Goal: Information Seeking & Learning: Learn about a topic

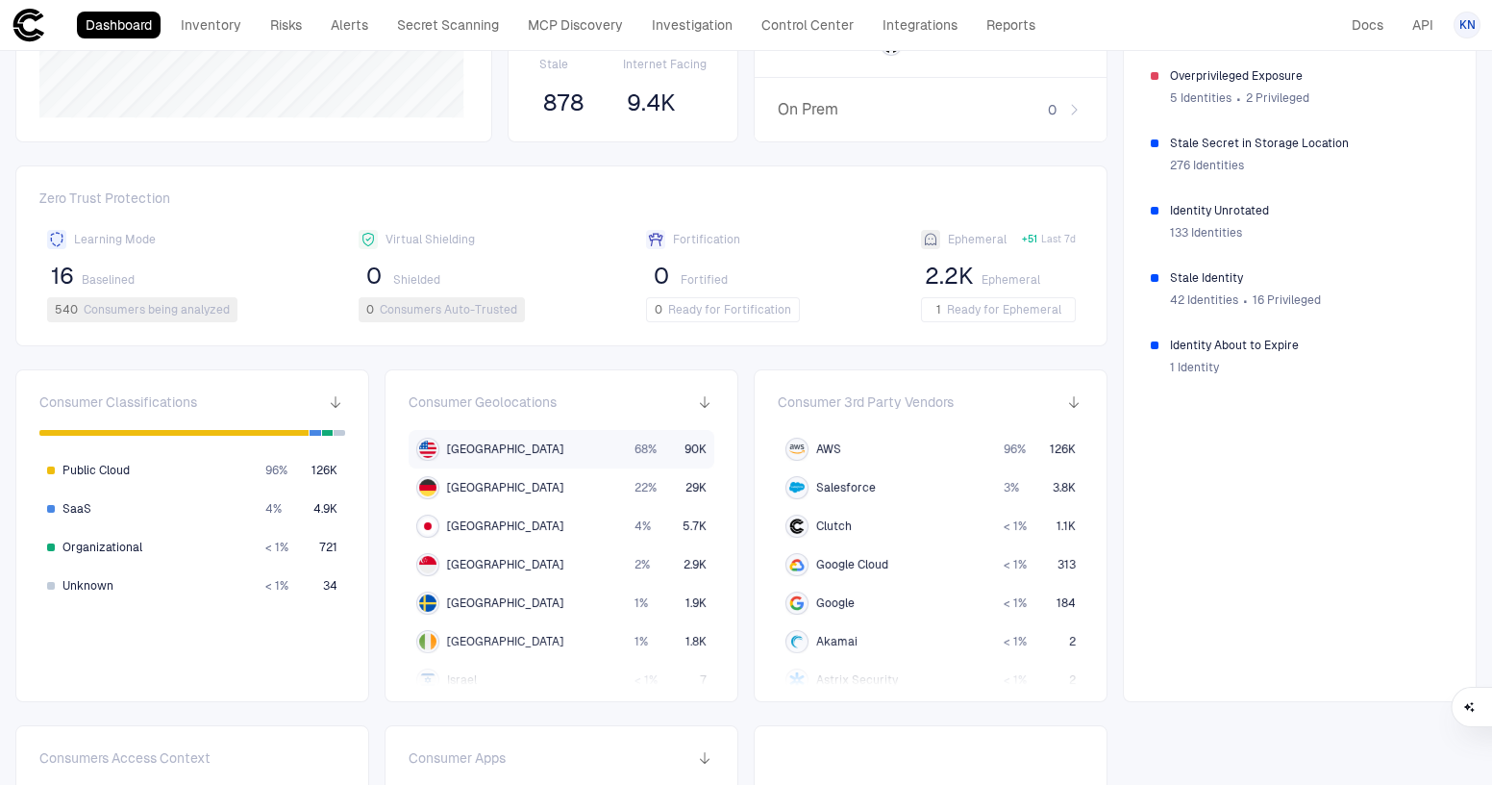
scroll to position [349, 0]
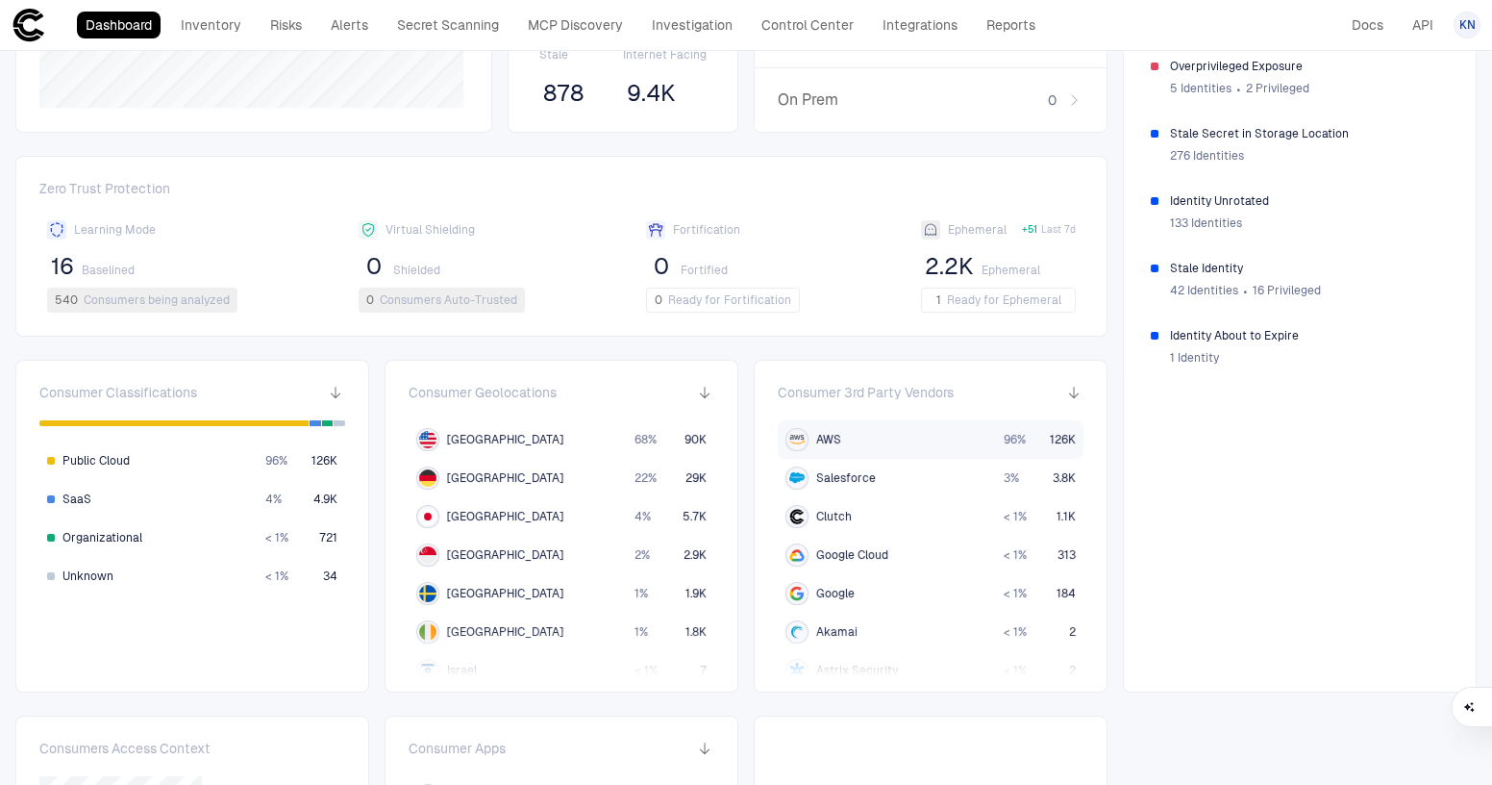
click at [875, 428] on div "AWS" at bounding box center [887, 439] width 203 height 23
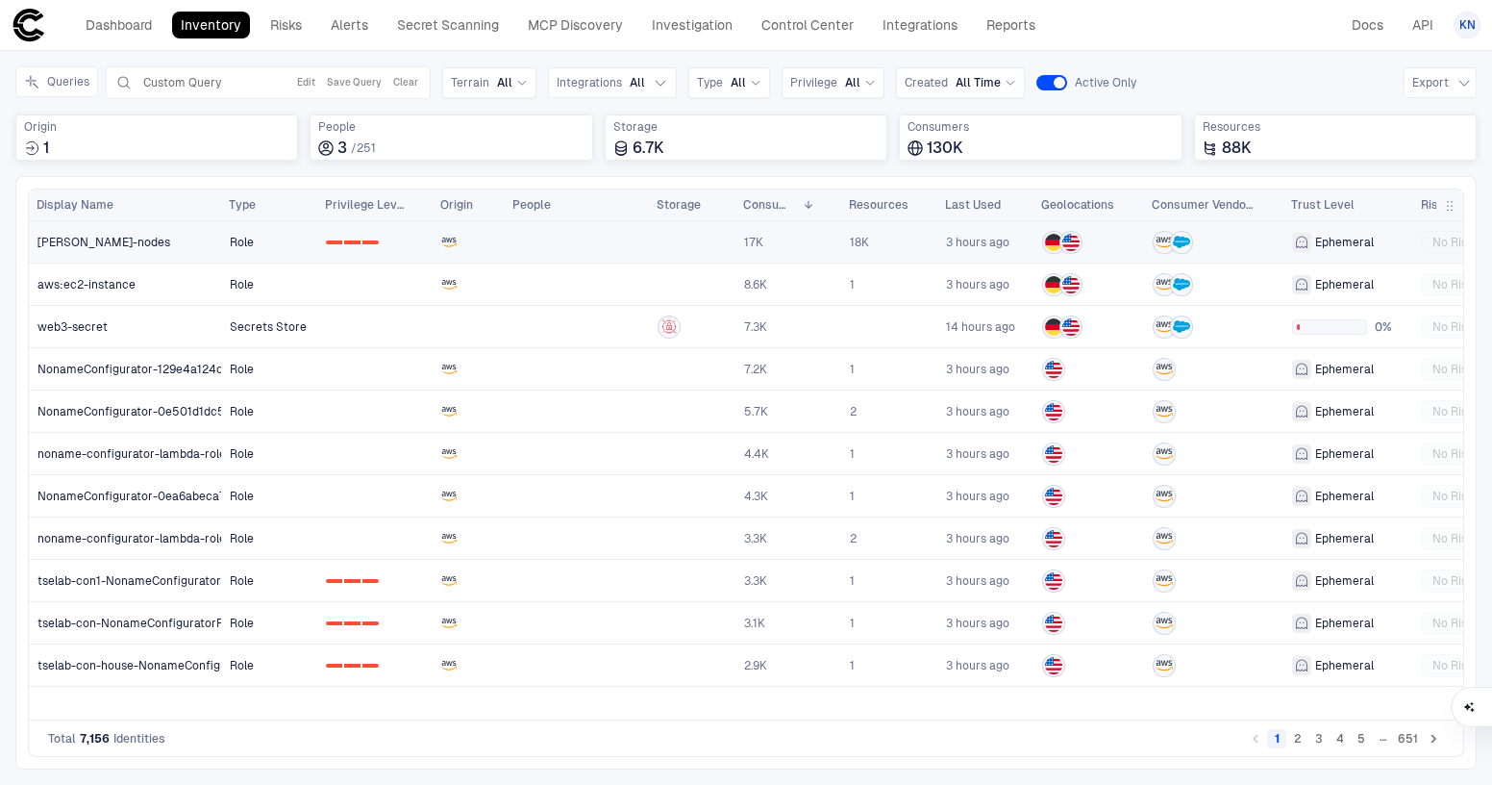
click at [117, 237] on link "[PERSON_NAME]-nodes" at bounding box center [125, 241] width 191 height 39
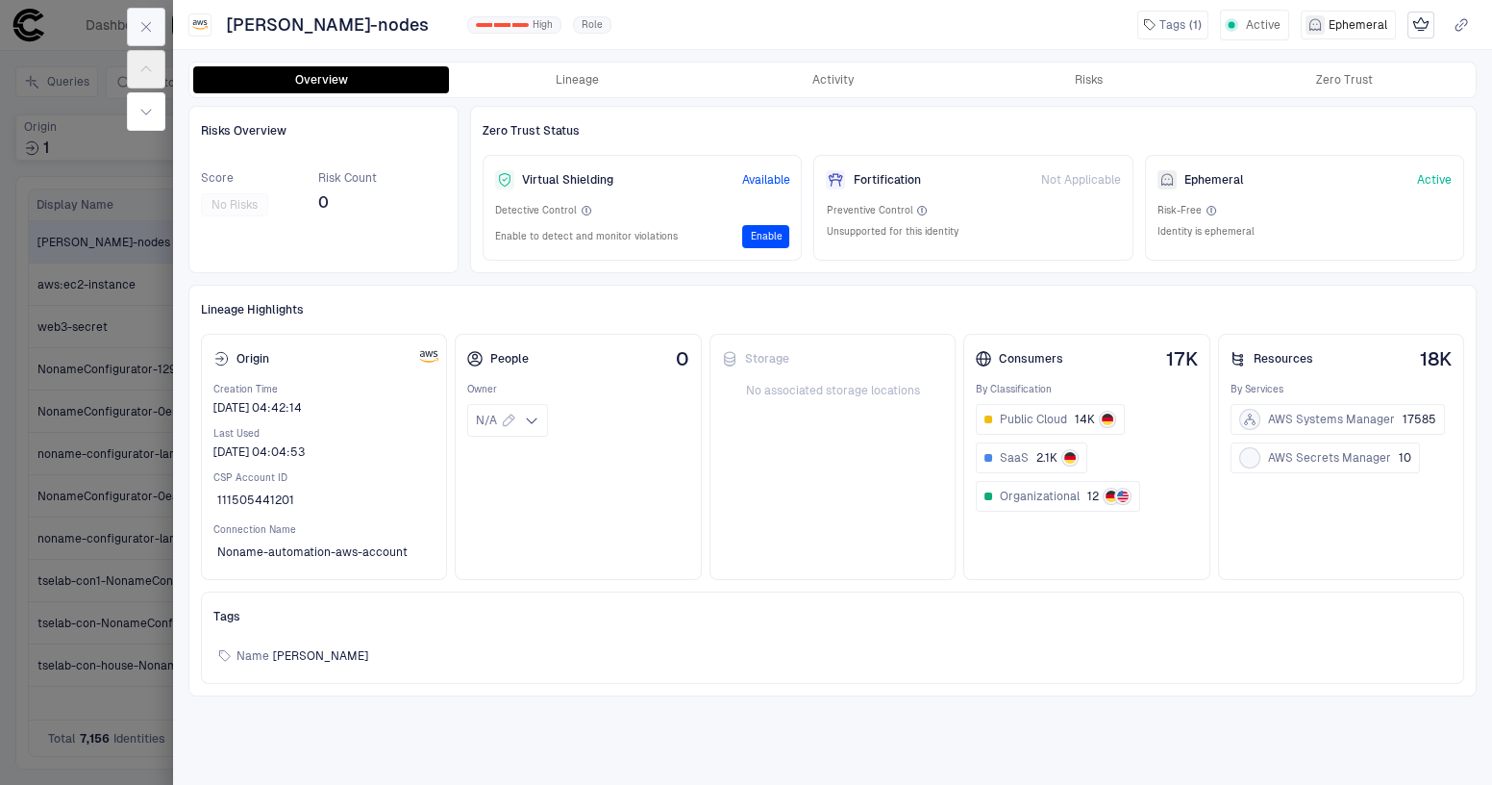
click at [147, 22] on icon "button" at bounding box center [145, 26] width 15 height 15
